Goal: Check status: Check status

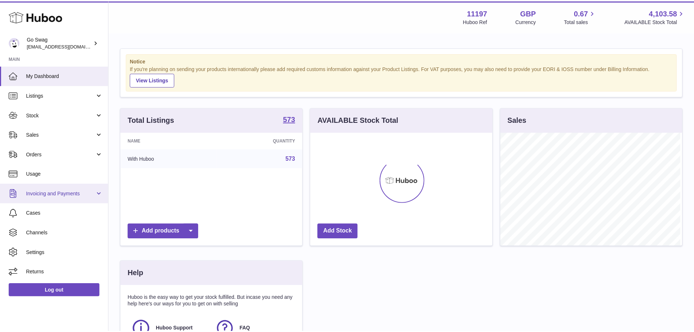
scroll to position [114, 184]
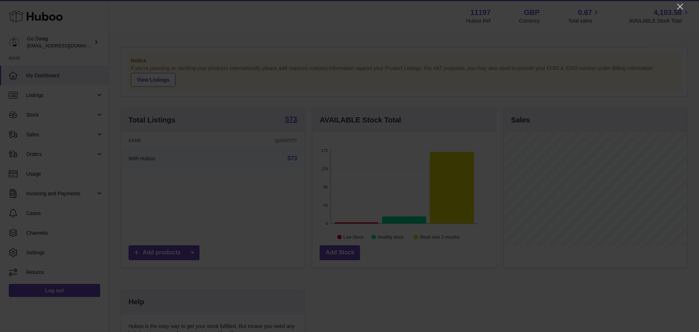
click at [683, 5] on icon "Close" at bounding box center [680, 6] width 9 height 9
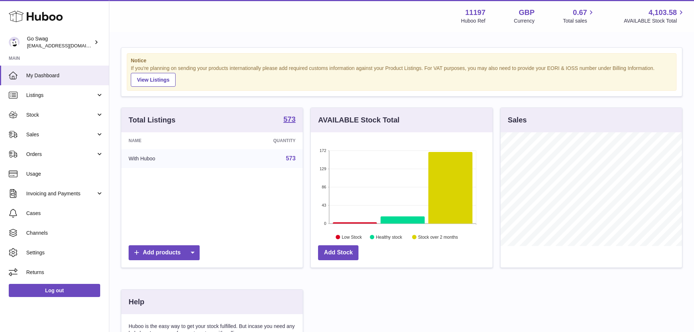
scroll to position [364149, 364082]
click at [51, 114] on span "Stock" at bounding box center [61, 114] width 70 height 7
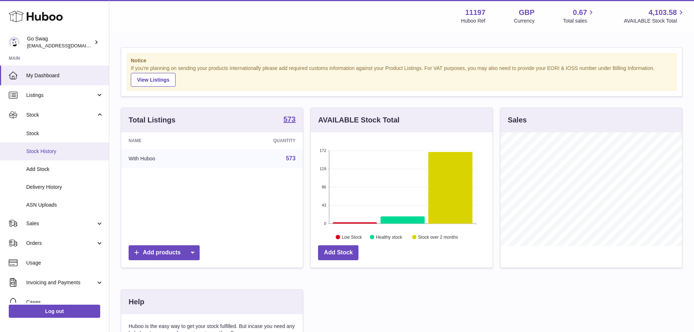
click at [53, 144] on link "Stock History" at bounding box center [54, 151] width 109 height 18
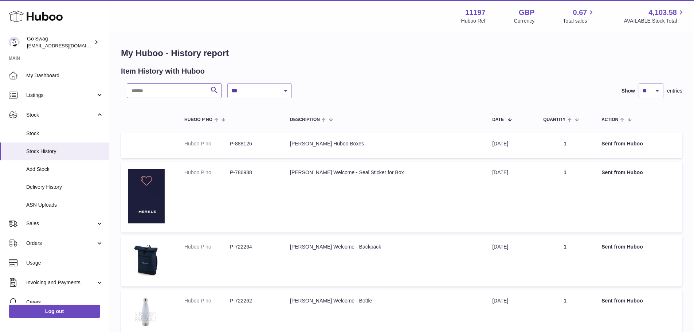
click at [153, 89] on input "text" at bounding box center [174, 90] width 95 height 15
paste input "*******"
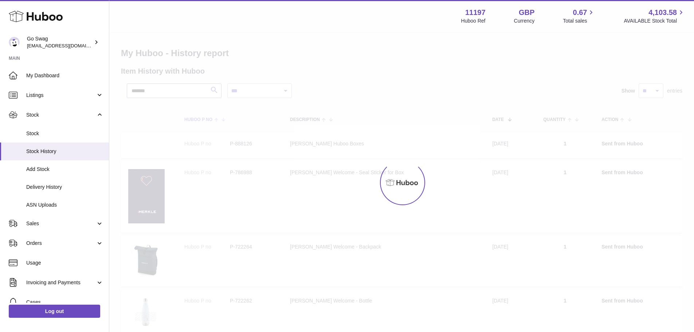
type input "*******"
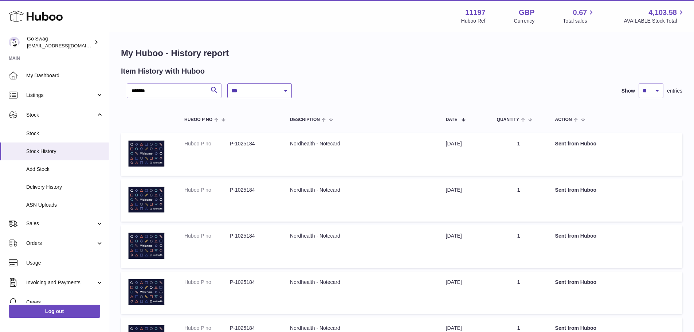
click at [266, 90] on select "**********" at bounding box center [259, 90] width 64 height 15
click at [227, 83] on select "**********" at bounding box center [259, 90] width 64 height 15
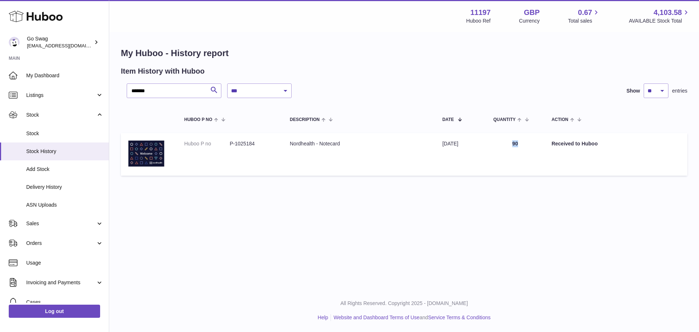
click at [491, 142] on td "Quantity 90" at bounding box center [515, 154] width 58 height 43
click at [540, 162] on td "Quantity 90" at bounding box center [515, 154] width 58 height 43
click at [530, 159] on td "Quantity 90" at bounding box center [515, 154] width 58 height 43
drag, startPoint x: 517, startPoint y: 144, endPoint x: 531, endPoint y: 145, distance: 15.0
click at [531, 145] on td "Quantity 90" at bounding box center [515, 154] width 58 height 43
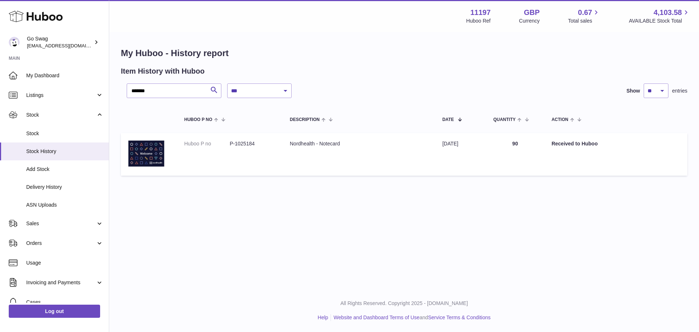
click at [525, 269] on div "**********" at bounding box center [404, 144] width 590 height 289
click at [350, 206] on div "**********" at bounding box center [404, 144] width 590 height 289
click at [661, 91] on select "** ** ** ***" at bounding box center [656, 90] width 25 height 15
click at [269, 86] on select "**********" at bounding box center [259, 90] width 64 height 15
select select "*"
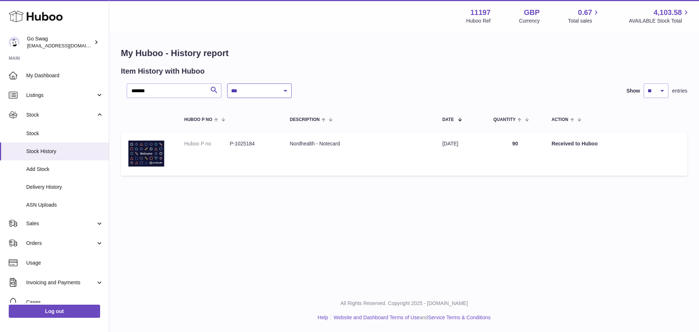
click at [227, 83] on select "**********" at bounding box center [259, 90] width 64 height 15
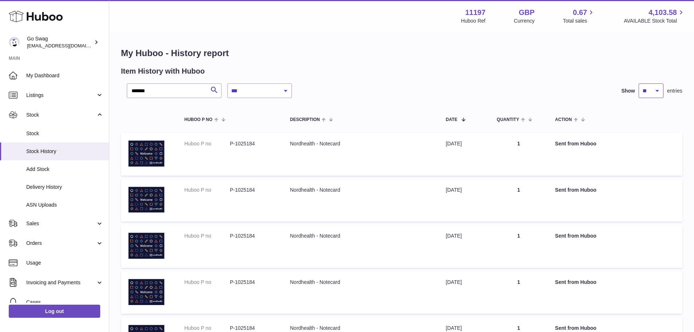
click at [659, 91] on select "** ** ** ***" at bounding box center [651, 90] width 25 height 15
click at [639, 83] on select "** ** ** ***" at bounding box center [651, 90] width 25 height 15
click at [652, 88] on select "** ** ** ***" at bounding box center [651, 90] width 25 height 15
select select "**"
click at [639, 83] on select "** ** ** ***" at bounding box center [651, 90] width 25 height 15
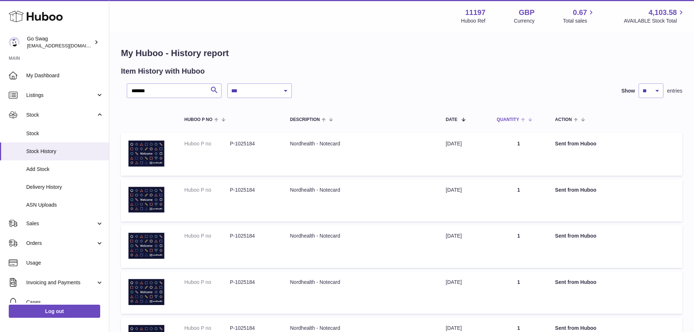
click at [519, 121] on span "Quantity" at bounding box center [508, 119] width 22 height 5
click at [532, 140] on td "Quantity 1" at bounding box center [519, 154] width 58 height 43
click at [525, 119] on span at bounding box center [522, 119] width 6 height 6
drag, startPoint x: 519, startPoint y: 143, endPoint x: 529, endPoint y: 143, distance: 9.8
click at [529, 143] on td "Quantity 1" at bounding box center [519, 154] width 58 height 43
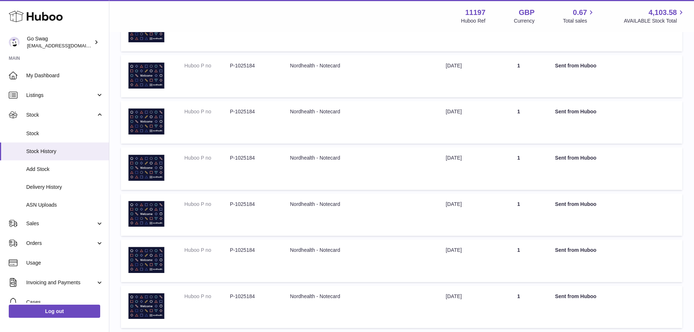
scroll to position [2182, 0]
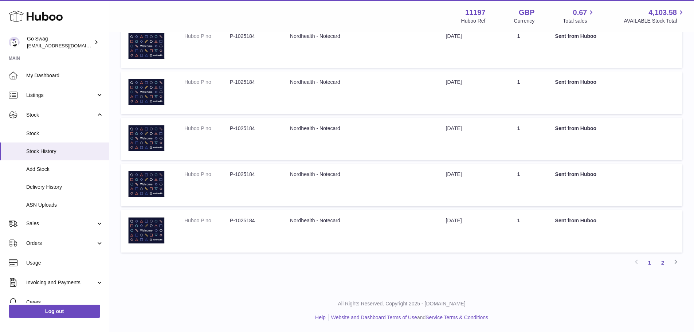
click at [662, 262] on link "2" at bounding box center [662, 262] width 13 height 13
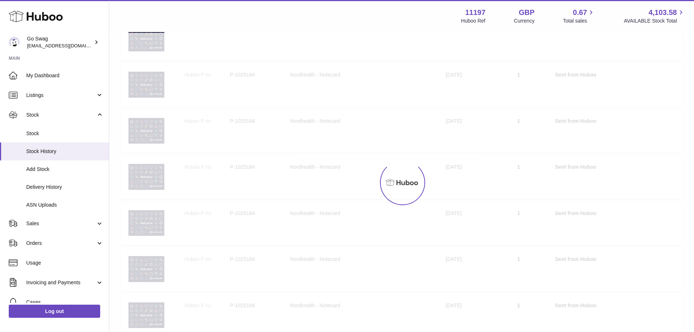
scroll to position [33, 0]
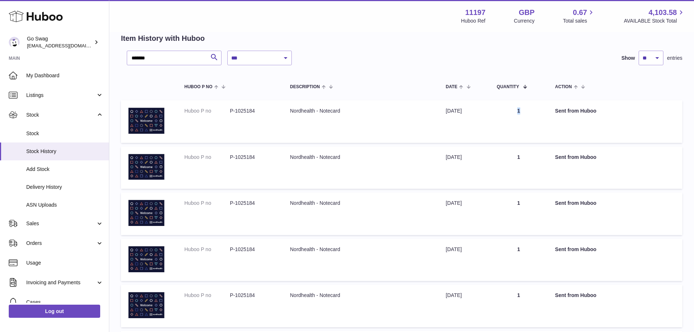
drag, startPoint x: 519, startPoint y: 108, endPoint x: 535, endPoint y: 123, distance: 22.4
click at [535, 110] on td "Quantity 1" at bounding box center [519, 121] width 58 height 43
drag, startPoint x: 521, startPoint y: 158, endPoint x: 531, endPoint y: 156, distance: 10.2
click at [531, 156] on td "Quantity 1" at bounding box center [519, 167] width 58 height 43
drag, startPoint x: 552, startPoint y: 201, endPoint x: 555, endPoint y: 214, distance: 13.0
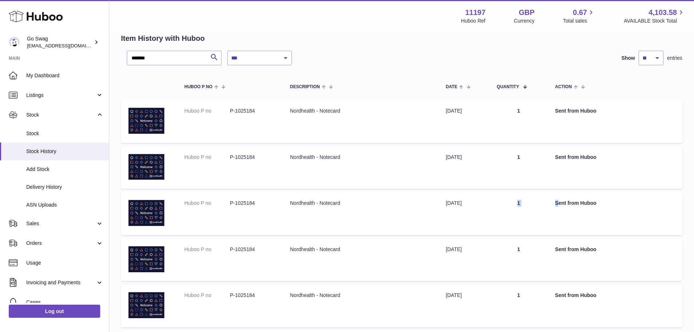
click at [564, 201] on tr "Huboo P no P-1025184 Description Nordhealth - Notecard Date [DATE] Quantity 1 A…" at bounding box center [401, 213] width 561 height 43
click at [547, 255] on td "Quantity 1" at bounding box center [519, 260] width 58 height 43
click at [538, 295] on td "Quantity 1" at bounding box center [519, 305] width 58 height 43
drag, startPoint x: 519, startPoint y: 296, endPoint x: 537, endPoint y: 293, distance: 18.1
click at [537, 293] on td "Quantity 1" at bounding box center [519, 305] width 58 height 43
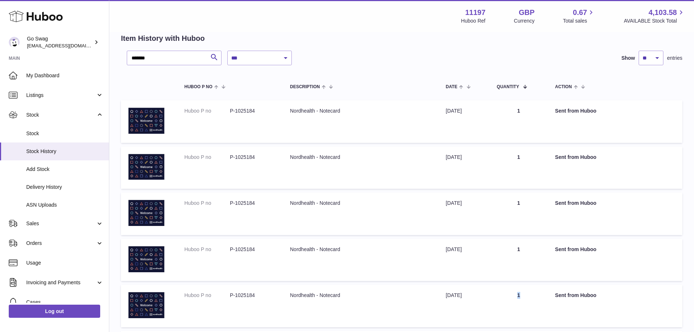
scroll to position [142, 0]
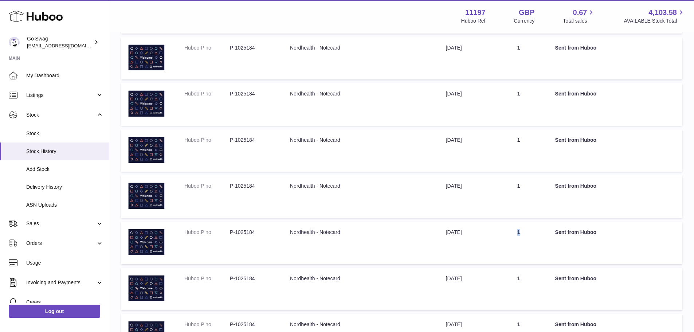
drag, startPoint x: 518, startPoint y: 231, endPoint x: 535, endPoint y: 231, distance: 17.5
click at [535, 231] on td "Quantity 1" at bounding box center [519, 242] width 58 height 43
drag, startPoint x: 520, startPoint y: 275, endPoint x: 562, endPoint y: 280, distance: 42.2
click at [562, 279] on tr "Huboo P no P-1025184 Description Nordhealth - Notecard Date [DATE] Quantity 1 A…" at bounding box center [401, 289] width 561 height 43
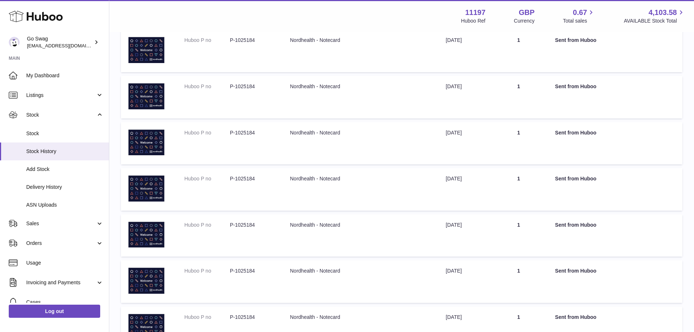
drag, startPoint x: 530, startPoint y: 176, endPoint x: 517, endPoint y: 222, distance: 47.9
click at [535, 178] on td "Quantity 1" at bounding box center [519, 189] width 58 height 43
drag, startPoint x: 516, startPoint y: 225, endPoint x: 530, endPoint y: 247, distance: 25.4
click at [527, 229] on td "Quantity 1" at bounding box center [519, 235] width 58 height 43
drag, startPoint x: 530, startPoint y: 269, endPoint x: 537, endPoint y: 284, distance: 16.2
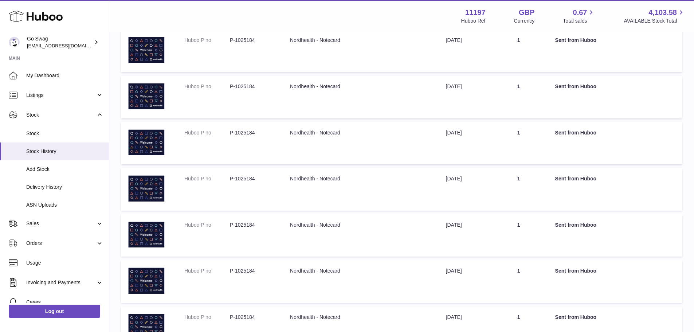
click at [534, 272] on td "Quantity 1" at bounding box center [519, 281] width 58 height 43
drag, startPoint x: 524, startPoint y: 310, endPoint x: 544, endPoint y: 311, distance: 20.1
click at [542, 311] on td "Quantity 1" at bounding box center [519, 327] width 58 height 43
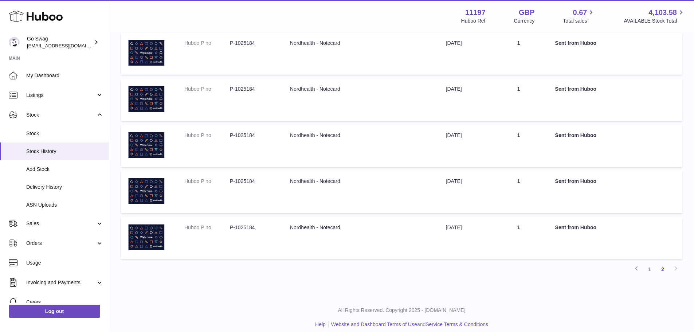
scroll to position [384, 0]
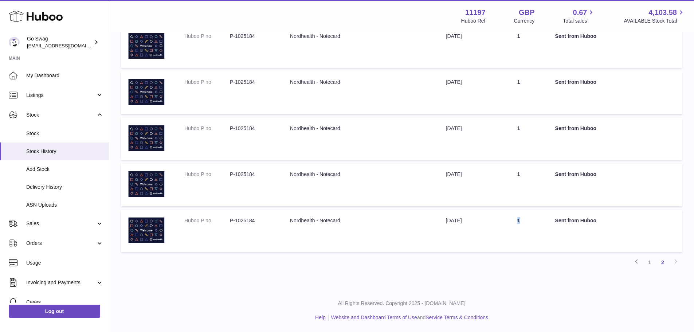
drag, startPoint x: 530, startPoint y: 220, endPoint x: 510, endPoint y: 221, distance: 20.0
click at [510, 221] on td "Quantity 1" at bounding box center [519, 231] width 58 height 43
click at [562, 227] on td "Action Sent from Huboo" at bounding box center [615, 231] width 134 height 43
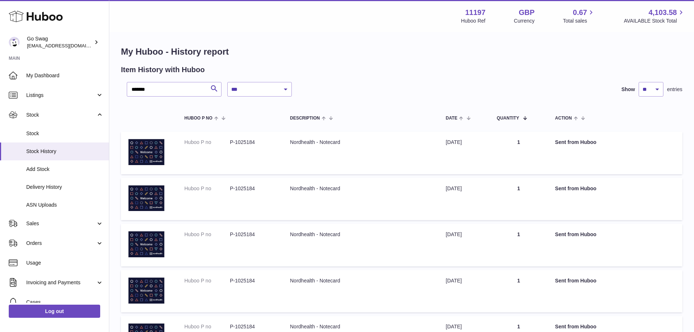
scroll to position [0, 0]
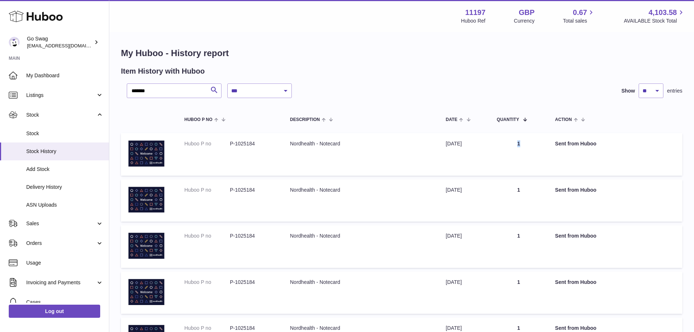
drag, startPoint x: 517, startPoint y: 143, endPoint x: 553, endPoint y: 142, distance: 36.1
click at [553, 141] on tr "Huboo P no P-1025184 Description Nordhealth - Notecard Date [DATE] Quantity 1 A…" at bounding box center [401, 154] width 561 height 43
click at [553, 191] on tr "Huboo P no P-1025184 Description Nordhealth - Notecard Date [DATE] Quantity 1 A…" at bounding box center [401, 200] width 561 height 43
drag, startPoint x: 532, startPoint y: 235, endPoint x: 539, endPoint y: 237, distance: 6.8
click at [538, 236] on td "Quantity 1" at bounding box center [519, 246] width 58 height 43
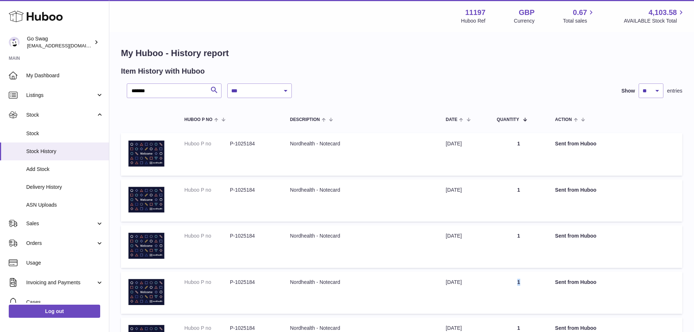
click at [541, 284] on td "Quantity 1" at bounding box center [519, 292] width 58 height 43
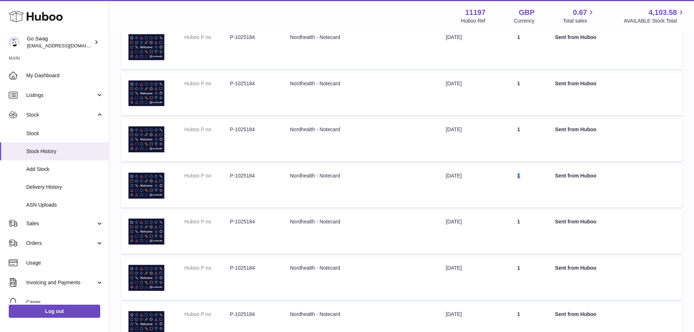
scroll to position [109, 0]
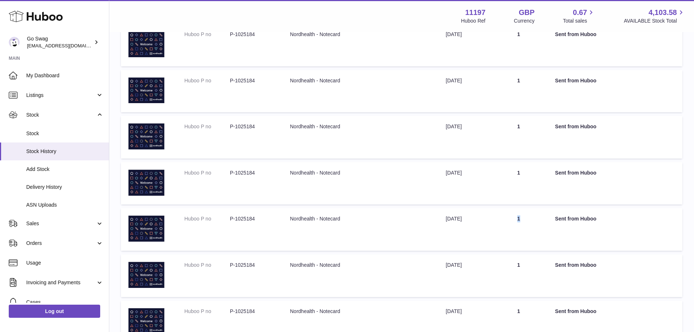
drag, startPoint x: 517, startPoint y: 221, endPoint x: 541, endPoint y: 220, distance: 23.7
click at [542, 219] on td "Quantity 1" at bounding box center [519, 229] width 58 height 43
click at [547, 266] on td "Quantity 1" at bounding box center [519, 275] width 58 height 43
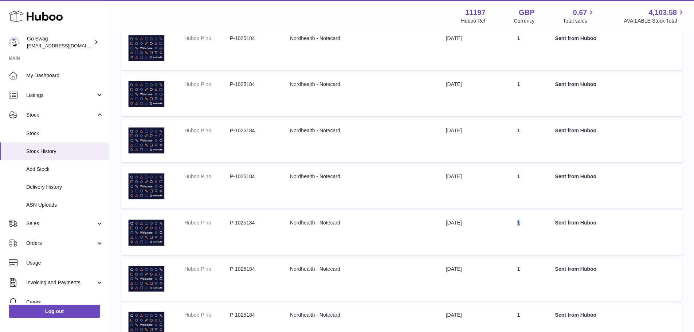
scroll to position [219, 0]
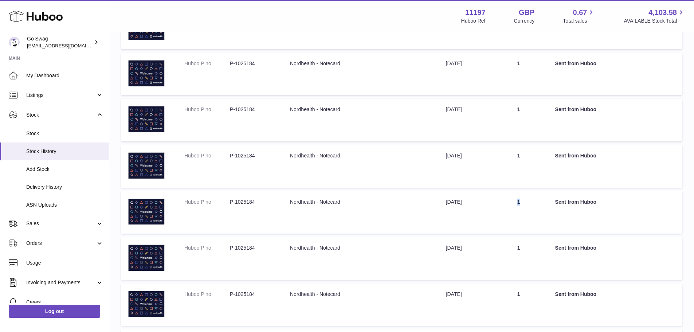
drag, startPoint x: 529, startPoint y: 198, endPoint x: 523, endPoint y: 239, distance: 41.2
click at [538, 201] on td "Quantity 1" at bounding box center [519, 212] width 58 height 43
click at [533, 246] on td "Quantity 1" at bounding box center [519, 258] width 58 height 43
drag, startPoint x: 518, startPoint y: 295, endPoint x: 539, endPoint y: 294, distance: 20.5
click at [539, 294] on td "Quantity 1" at bounding box center [519, 304] width 58 height 43
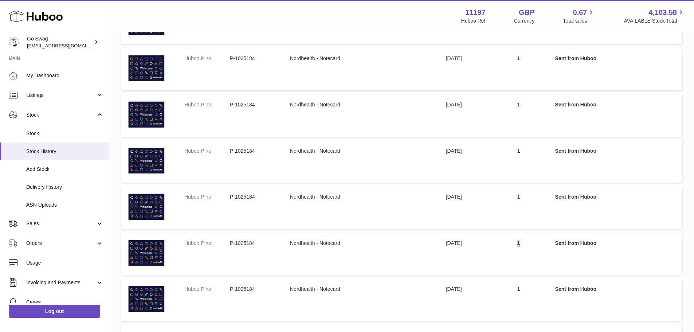
scroll to position [328, 0]
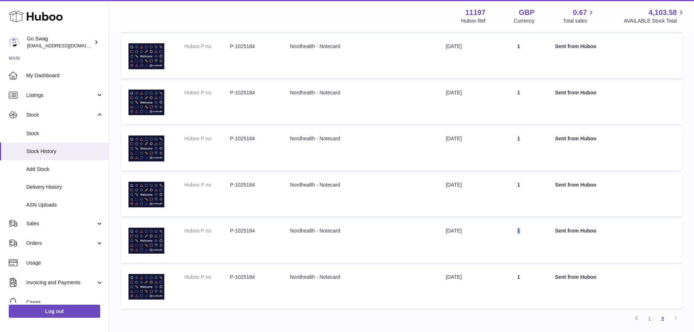
drag, startPoint x: 523, startPoint y: 229, endPoint x: 536, endPoint y: 244, distance: 19.9
click at [536, 229] on td "Quantity 1" at bounding box center [519, 241] width 58 height 43
click at [540, 278] on td "Quantity 1" at bounding box center [519, 287] width 58 height 43
click at [648, 318] on link "1" at bounding box center [649, 318] width 13 height 13
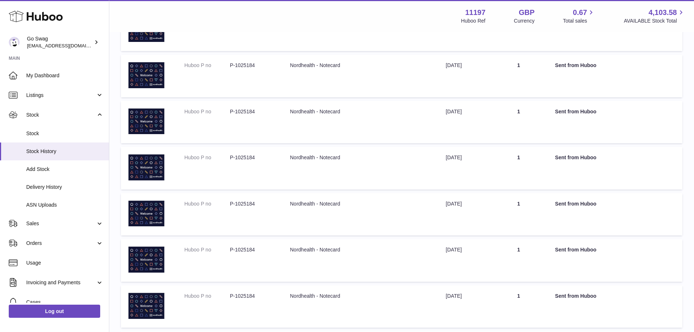
scroll to position [1526, 0]
